Goal: Task Accomplishment & Management: Use online tool/utility

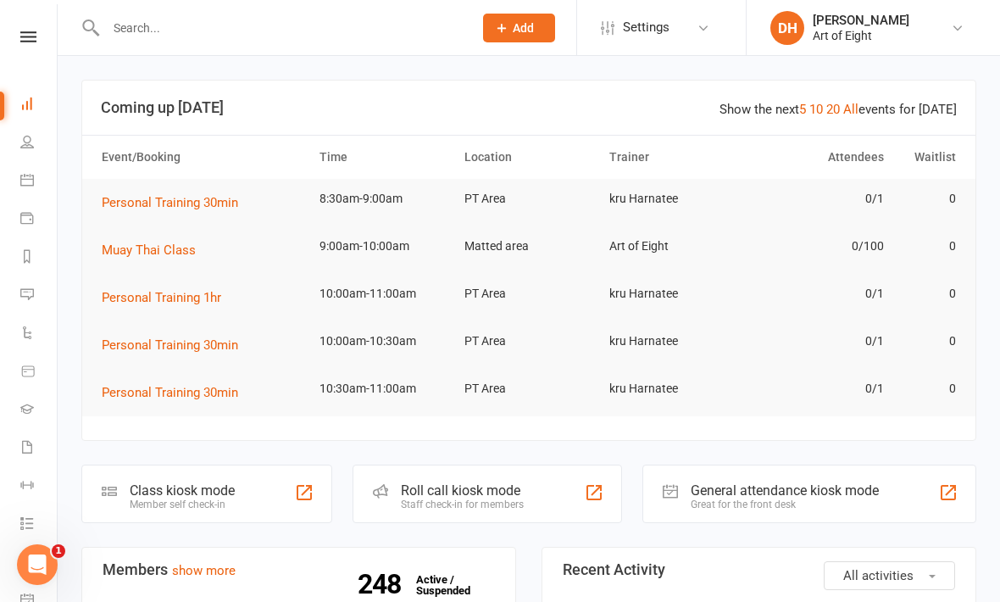
click at [170, 488] on div "Class kiosk mode" at bounding box center [182, 490] width 105 height 16
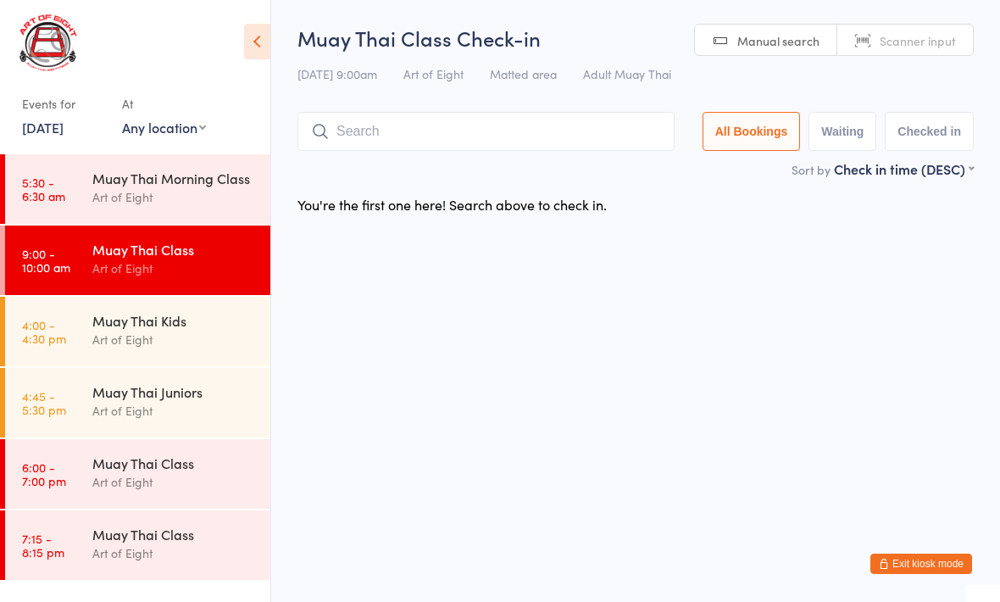
click at [437, 129] on input "search" at bounding box center [486, 131] width 377 height 39
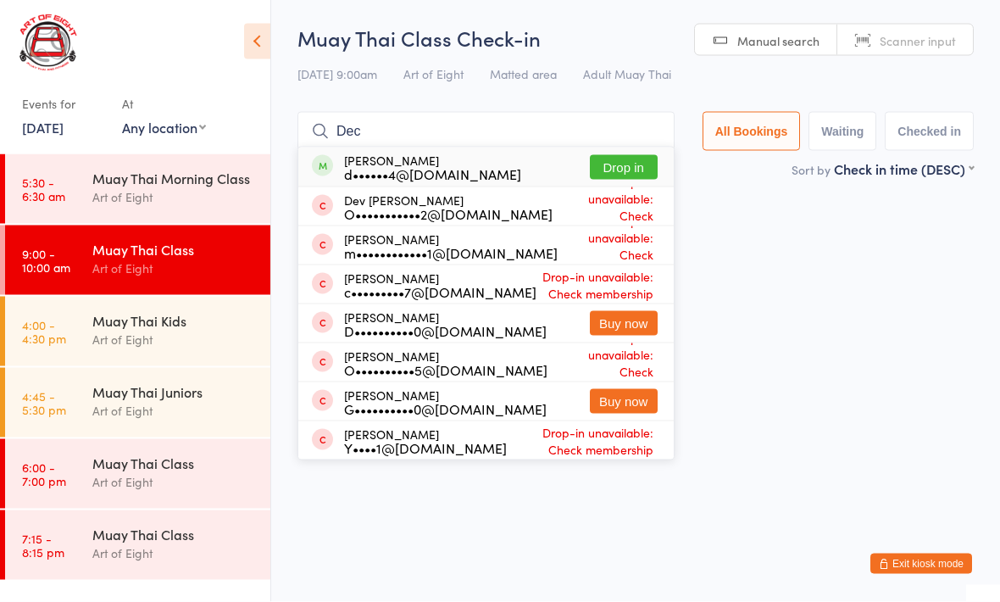
type input "Dec"
click at [615, 170] on button "Drop in" at bounding box center [624, 167] width 68 height 25
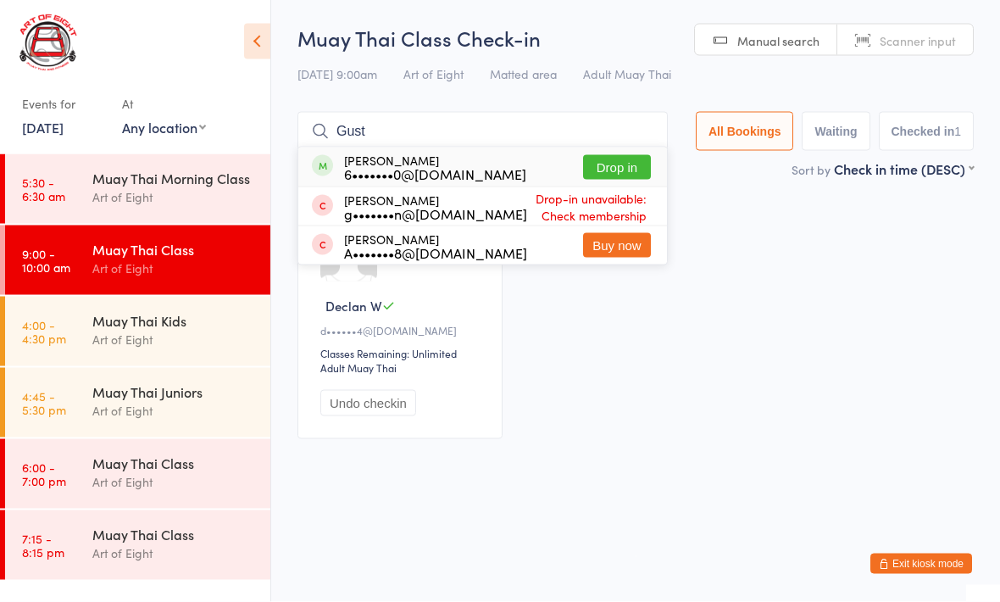
type input "Gust"
click at [609, 170] on button "Drop in" at bounding box center [617, 167] width 68 height 25
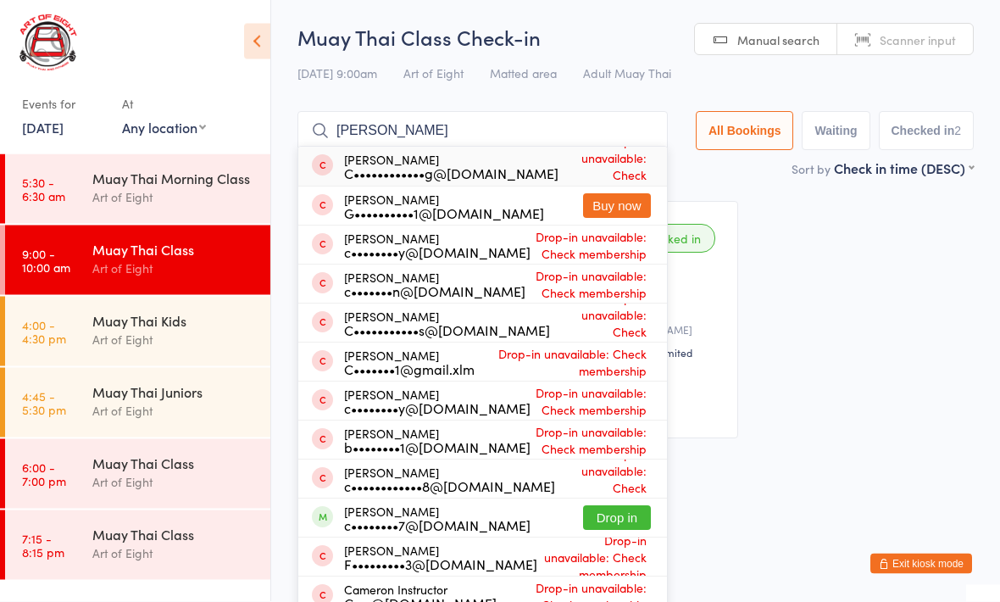
type input "[PERSON_NAME]"
click at [598, 519] on button "Drop in" at bounding box center [617, 518] width 68 height 25
